Goal: Information Seeking & Learning: Learn about a topic

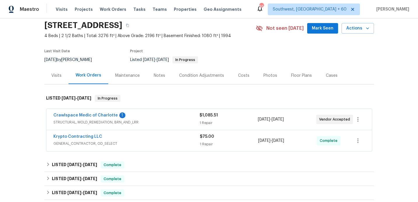
scroll to position [24, 0]
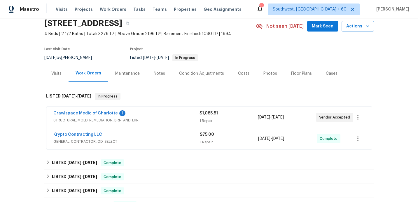
click at [154, 119] on span "STRUCTURAL, MOLD_REMEDIATION, BRN_AND_LRR" at bounding box center [126, 120] width 146 height 6
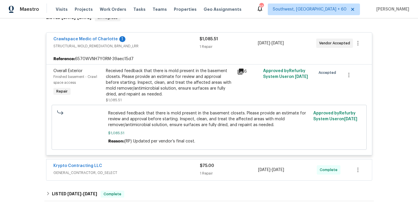
scroll to position [103, 0]
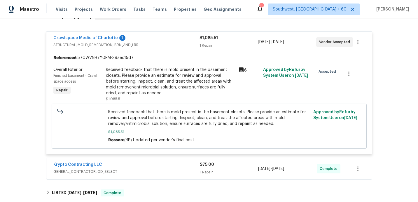
click at [193, 76] on div "Received feedback that there is mold present in the basement closets. Please pr…" at bounding box center [170, 81] width 128 height 29
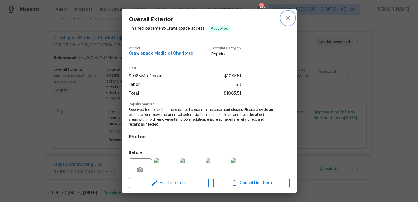
click at [288, 17] on icon "close" at bounding box center [288, 18] width 4 height 4
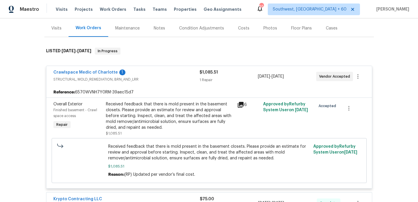
scroll to position [57, 0]
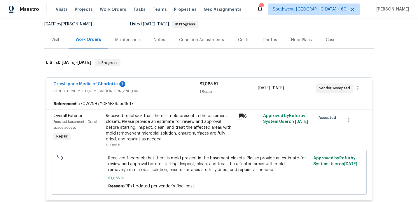
click at [174, 87] on div "Crawlspace Medic of Charlotte 1" at bounding box center [126, 84] width 146 height 7
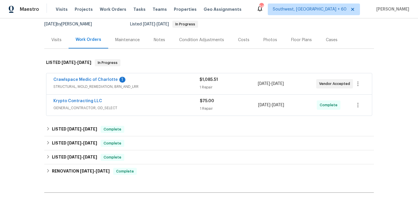
click at [237, 79] on div "$1,085.51" at bounding box center [228, 80] width 58 height 6
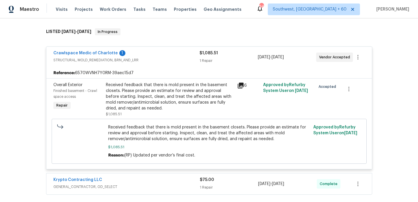
scroll to position [88, 0]
click at [219, 64] on div "Crawlspace Medic of Charlotte 1 STRUCTURAL, MOLD_REMEDIATION, BRN_AND_LRR $1,08…" at bounding box center [208, 57] width 325 height 21
click at [208, 58] on div "$1,085.51 1 Repair" at bounding box center [228, 57] width 58 height 14
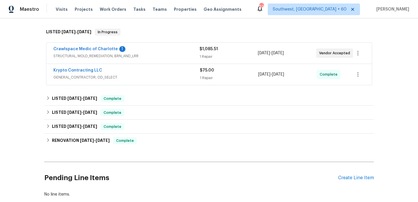
click at [233, 52] on div "$1,085.51 1 Repair" at bounding box center [228, 53] width 58 height 14
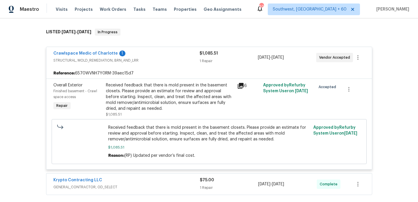
click at [185, 58] on span "STRUCTURAL, MOLD_REMEDIATION, BRN_AND_LRR" at bounding box center [126, 60] width 146 height 6
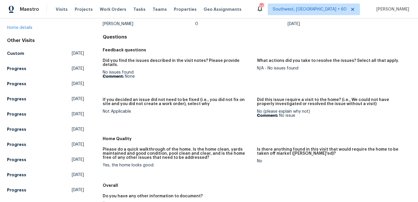
scroll to position [37, 0]
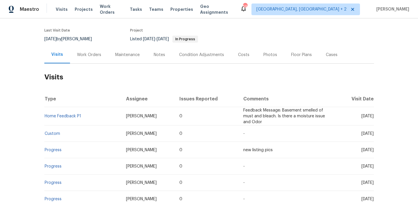
scroll to position [53, 0]
